Goal: Navigation & Orientation: Find specific page/section

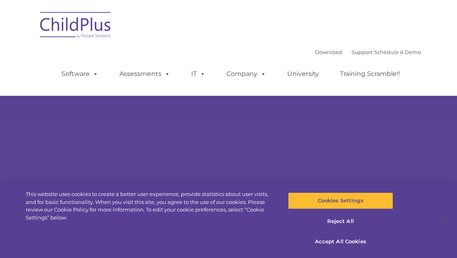
select select "MEDIUM"
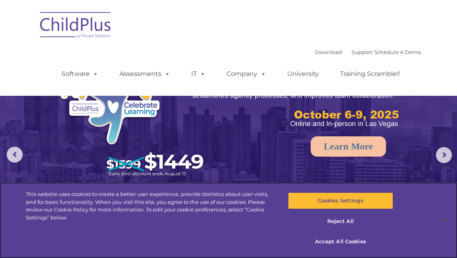
click at [398, 184] on div "Cookies Settings Reject All Accept All Cookies" at bounding box center [342, 219] width 137 height 75
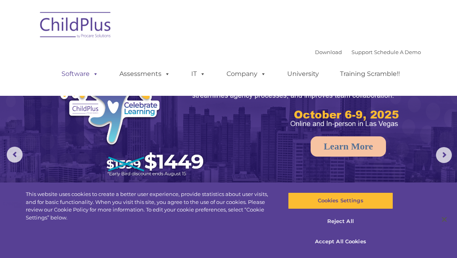
click at [80, 75] on link "Software" at bounding box center [80, 74] width 53 height 16
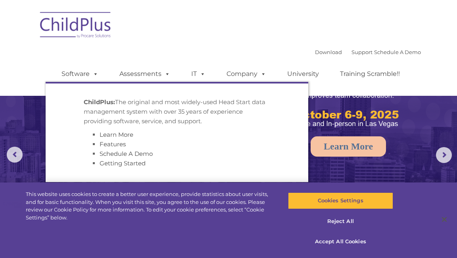
click at [201, 57] on div "Download Support | Schedule A Demo  MENU MENU Software ChildPlus: The original…" at bounding box center [234, 68] width 376 height 44
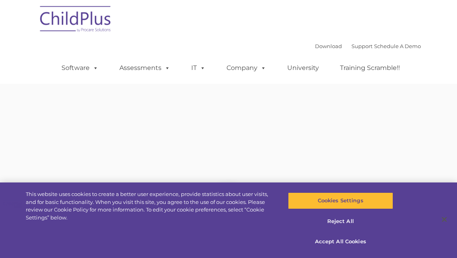
click at [83, 22] on img at bounding box center [75, 20] width 79 height 40
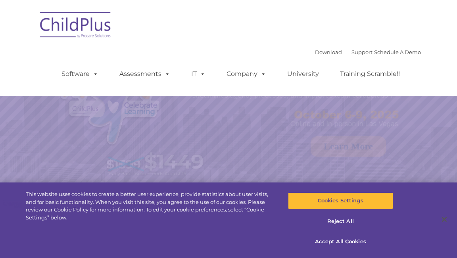
select select "MEDIUM"
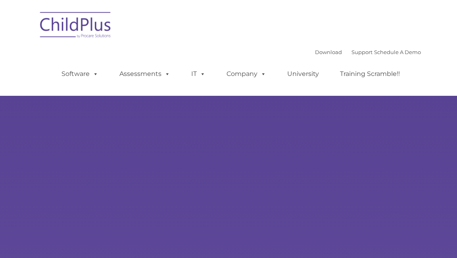
type input ""
select select "MEDIUM"
type input ""
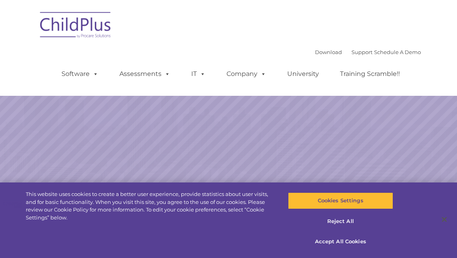
select select "MEDIUM"
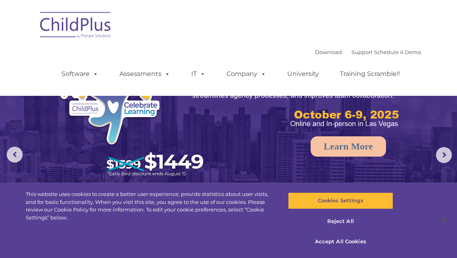
click at [216, 30] on div "Download Support | Schedule A Demo  MENU MENU Software ChildPlus: The original…" at bounding box center [228, 48] width 385 height 84
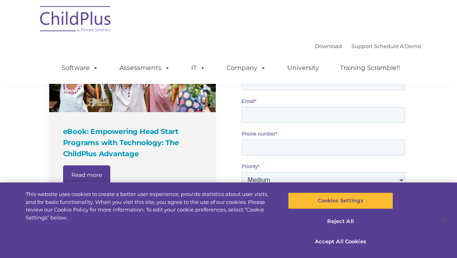
scroll to position [612, 0]
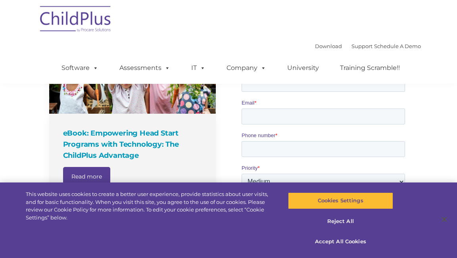
click at [91, 12] on img at bounding box center [75, 20] width 79 height 40
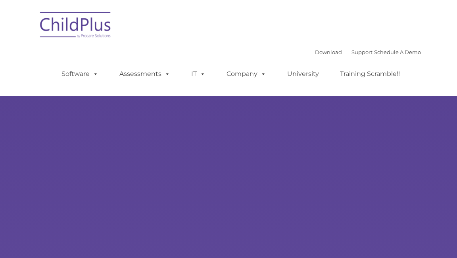
type input ""
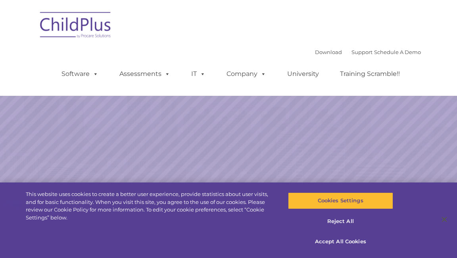
select select "MEDIUM"
